Goal: Find contact information: Find contact information

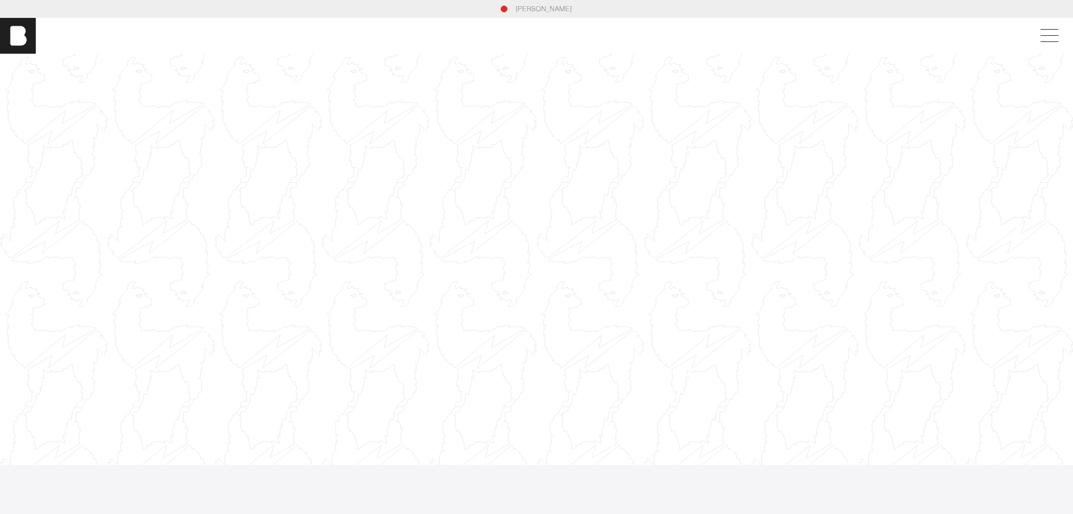
click at [546, 12] on link "[PERSON_NAME]" at bounding box center [544, 9] width 56 height 10
click at [543, 15] on section "[PERSON_NAME]" at bounding box center [536, 9] width 1073 height 18
click at [543, 10] on link "[PERSON_NAME]" at bounding box center [544, 9] width 56 height 10
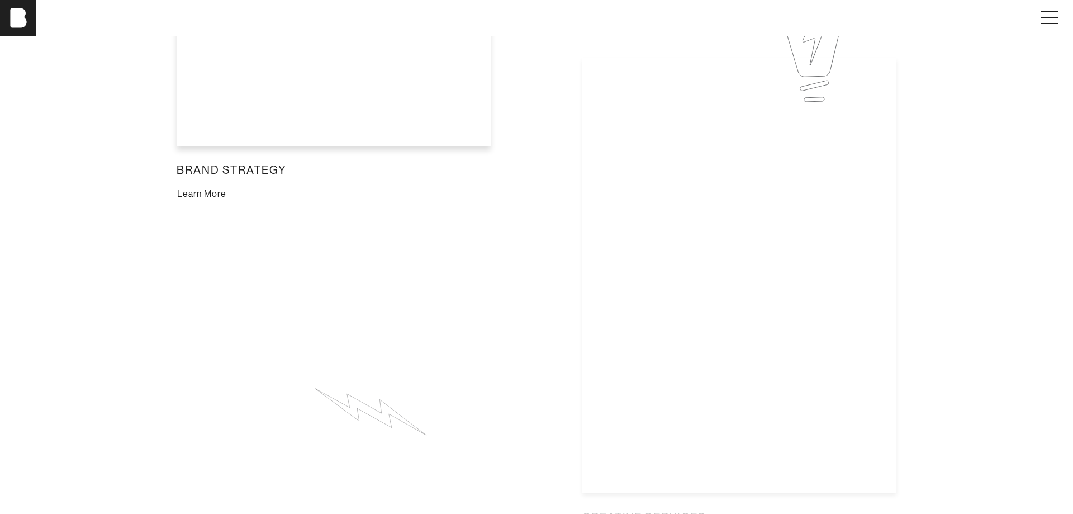
scroll to position [443, 0]
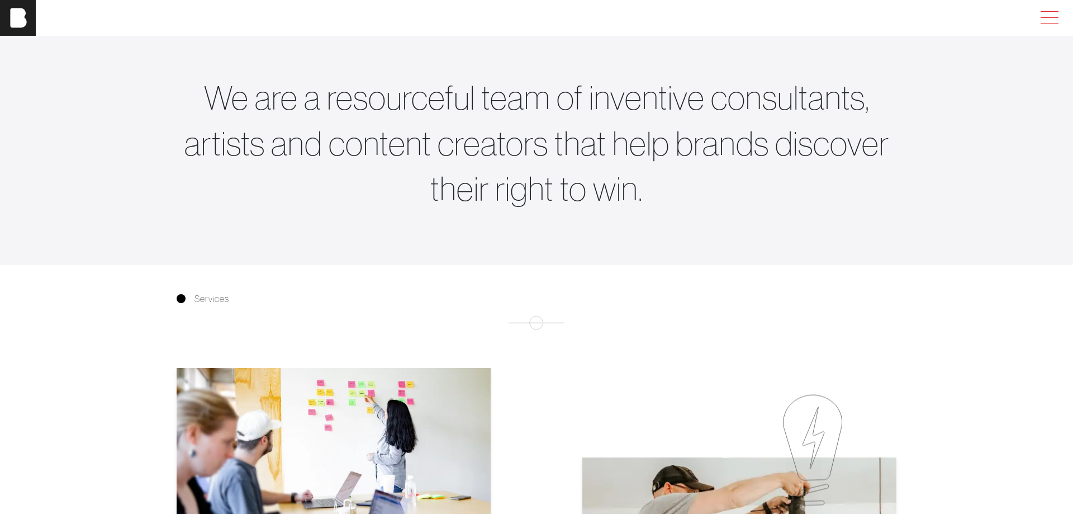
click at [1057, 23] on span at bounding box center [1048, 18] width 26 height 20
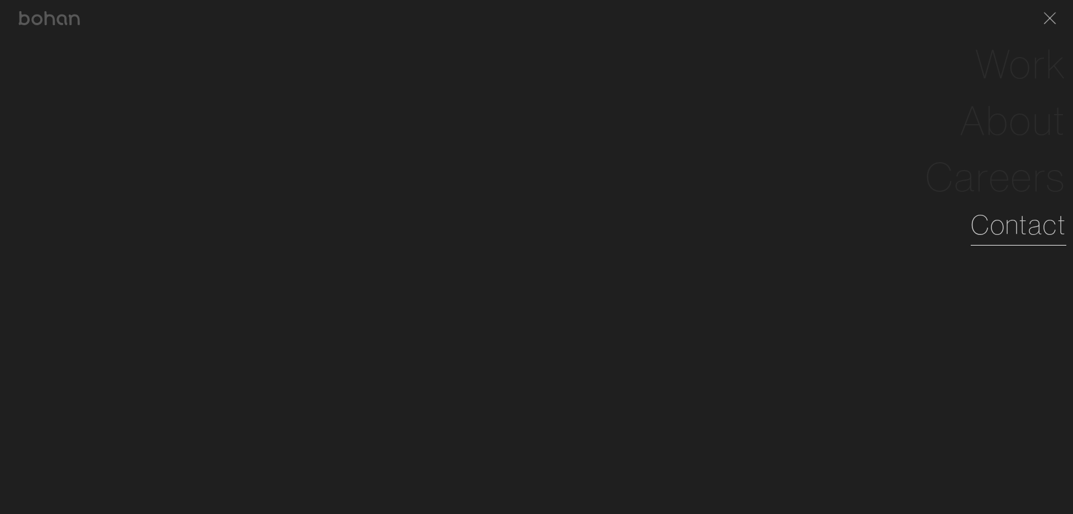
click at [1034, 235] on link "Contact" at bounding box center [1019, 225] width 96 height 40
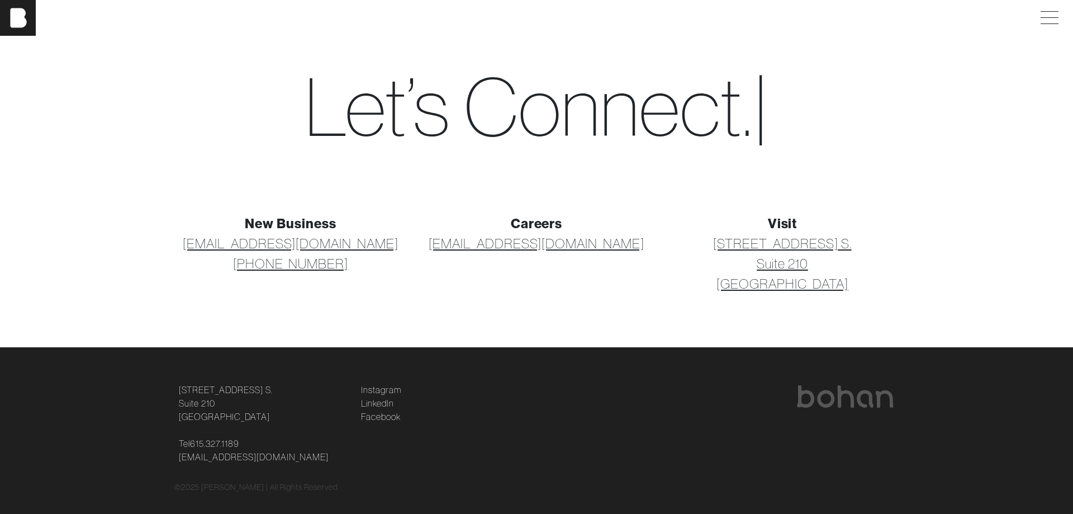
scroll to position [37, 0]
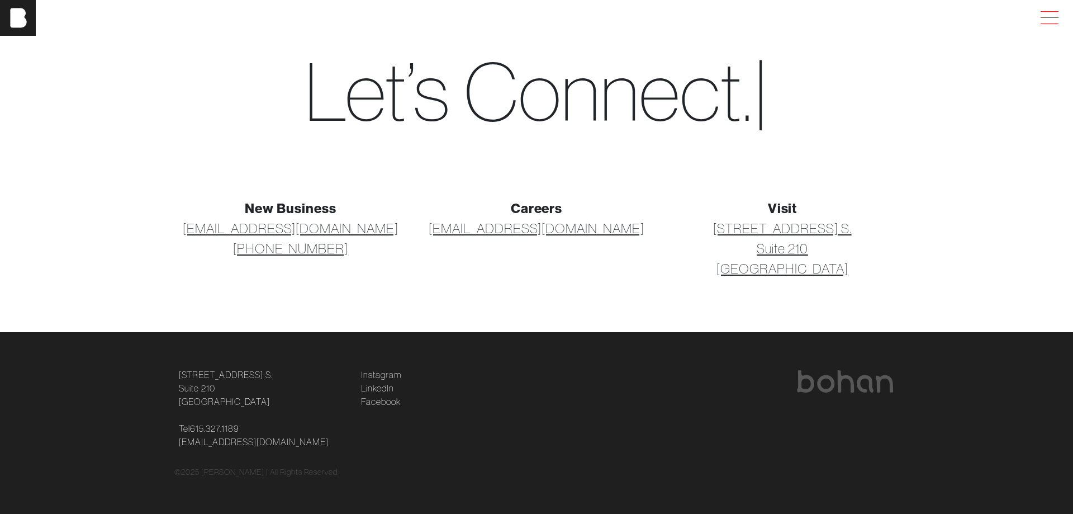
click at [1038, 16] on span at bounding box center [1048, 18] width 26 height 20
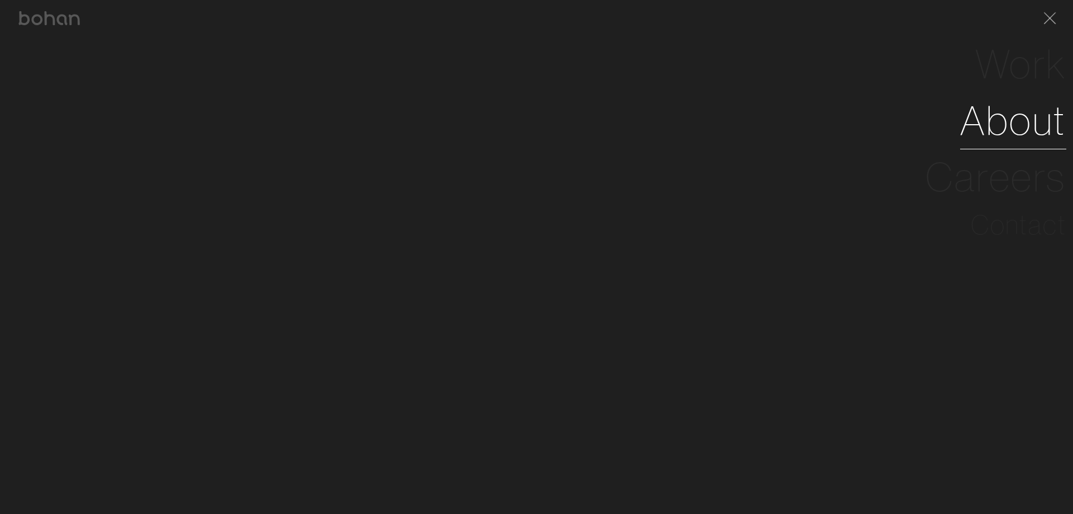
click at [999, 119] on link "About" at bounding box center [1013, 120] width 106 height 56
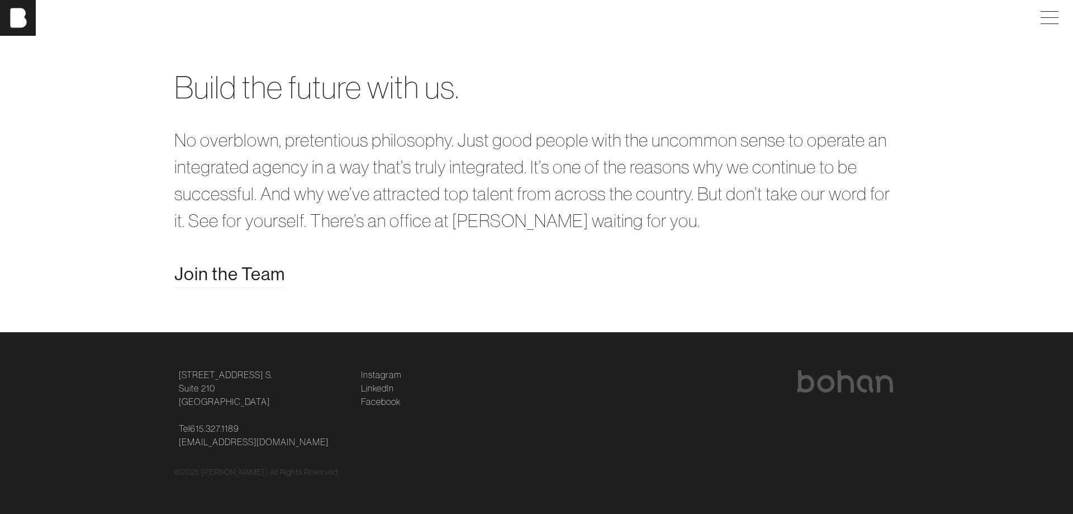
scroll to position [2365, 0]
